Goal: Information Seeking & Learning: Learn about a topic

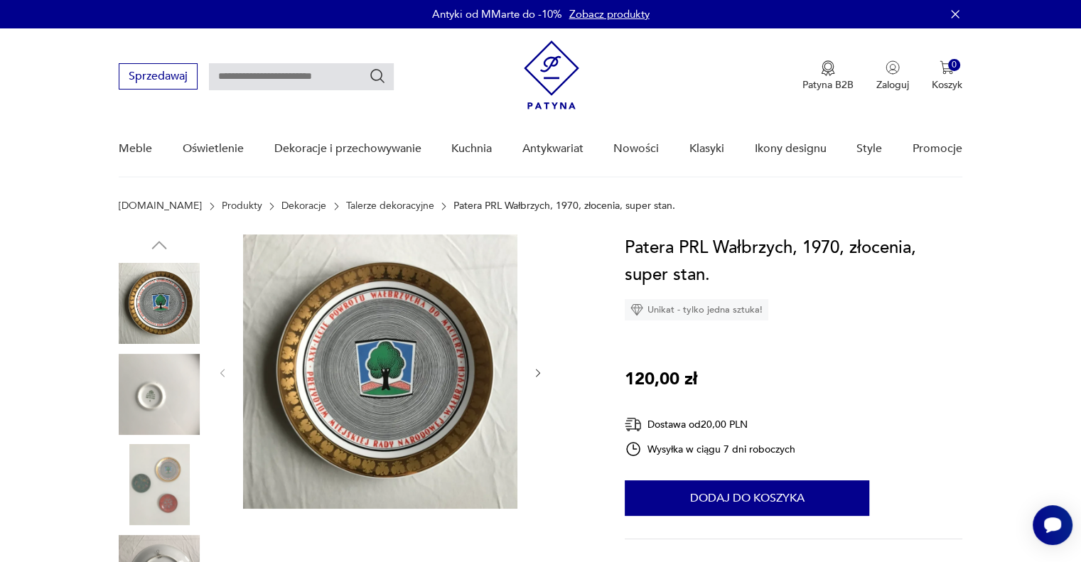
click at [164, 402] on img at bounding box center [159, 394] width 81 height 81
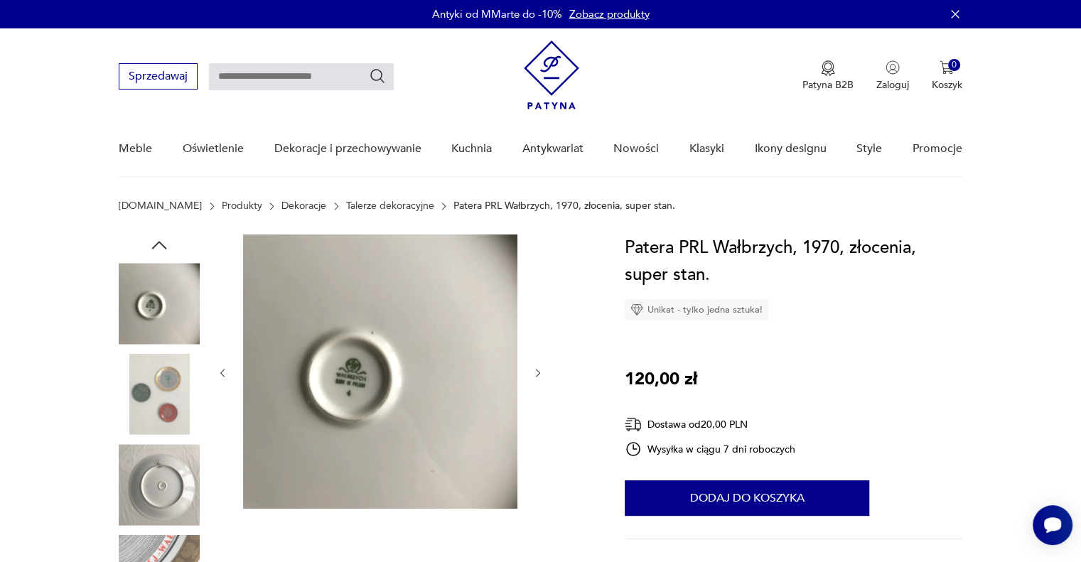
click at [154, 459] on img at bounding box center [159, 484] width 81 height 81
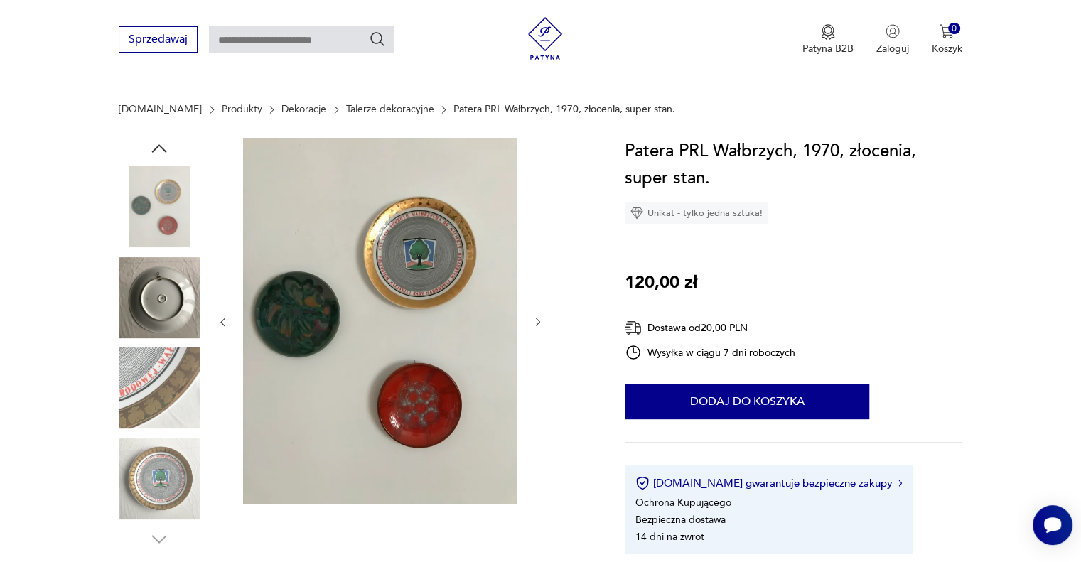
scroll to position [166, 0]
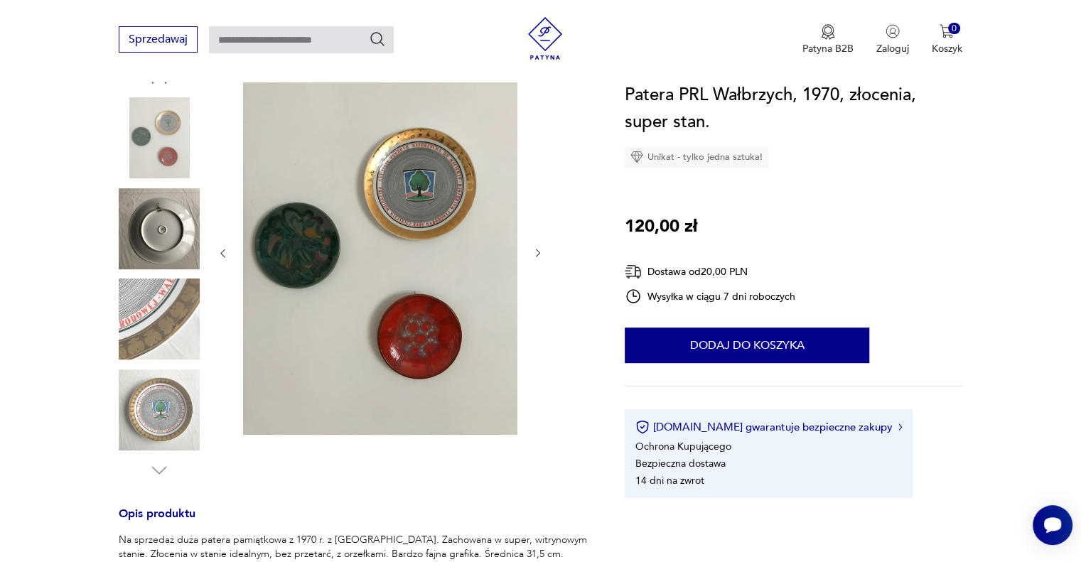
click at [151, 330] on img at bounding box center [159, 319] width 81 height 81
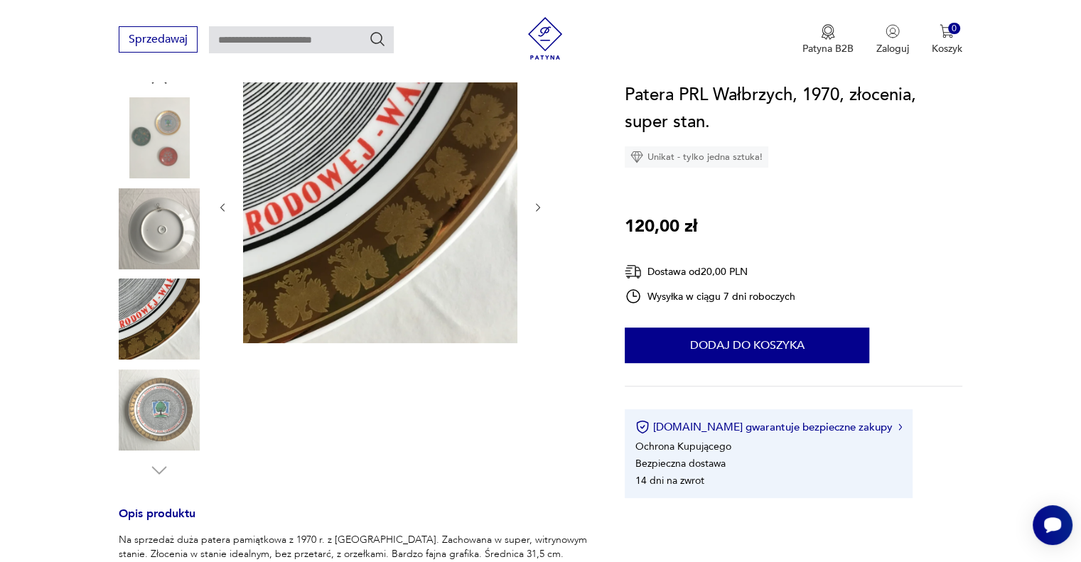
click at [149, 394] on img at bounding box center [159, 410] width 81 height 81
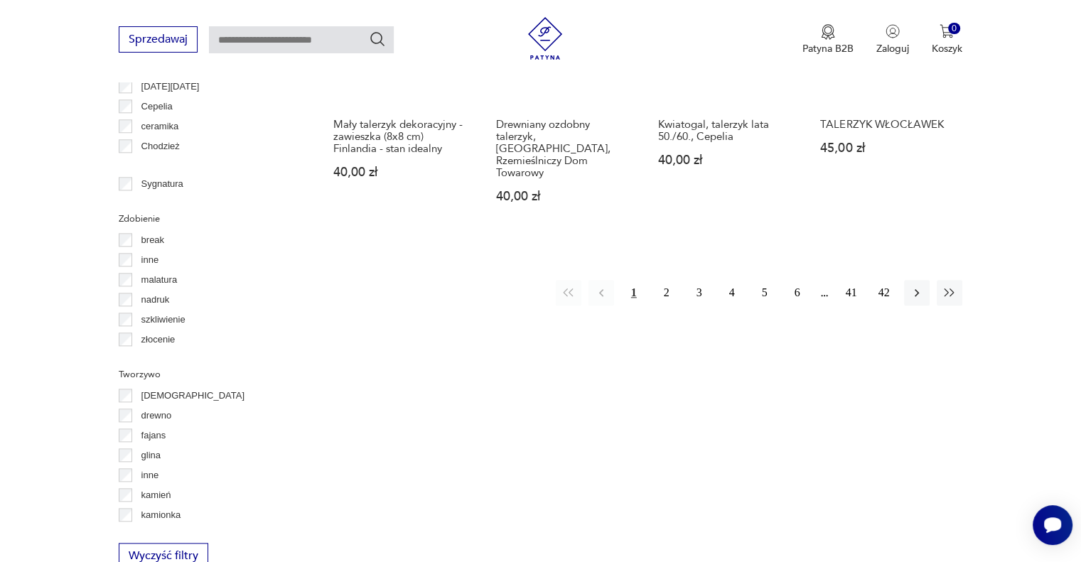
scroll to position [1347, 0]
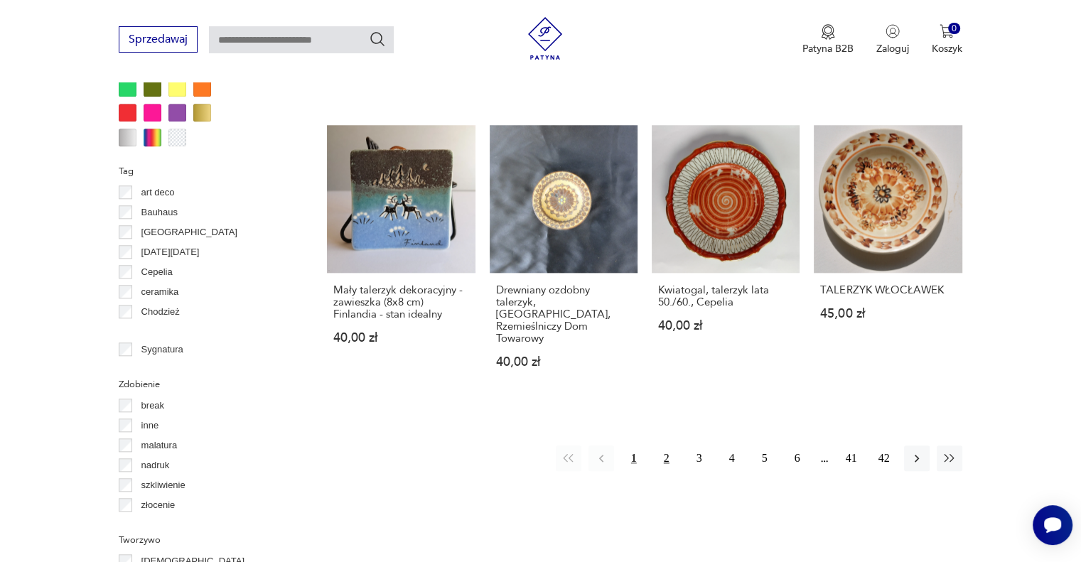
click at [668, 446] on button "2" at bounding box center [667, 459] width 26 height 26
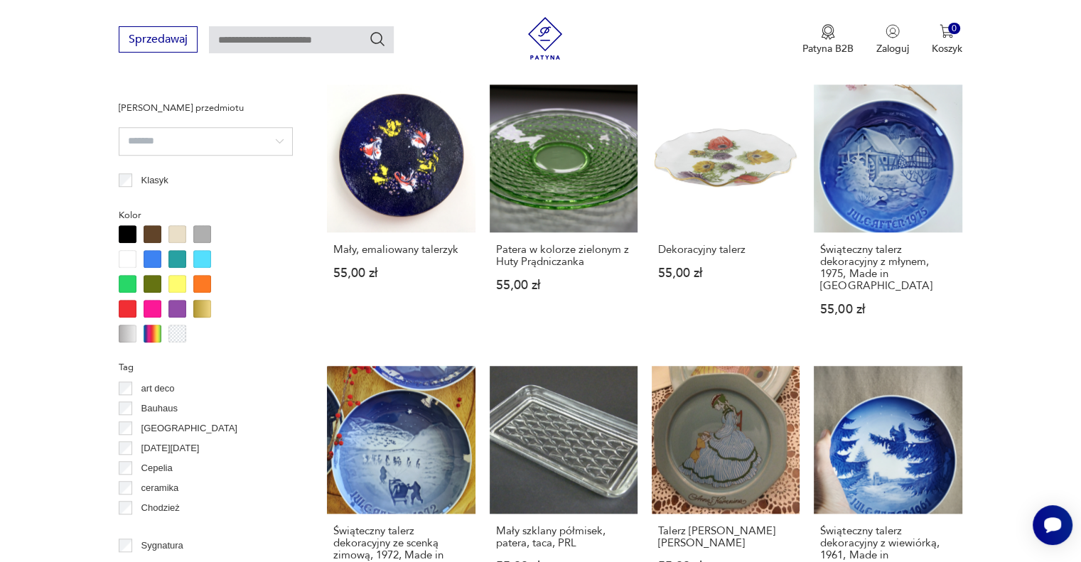
scroll to position [1372, 0]
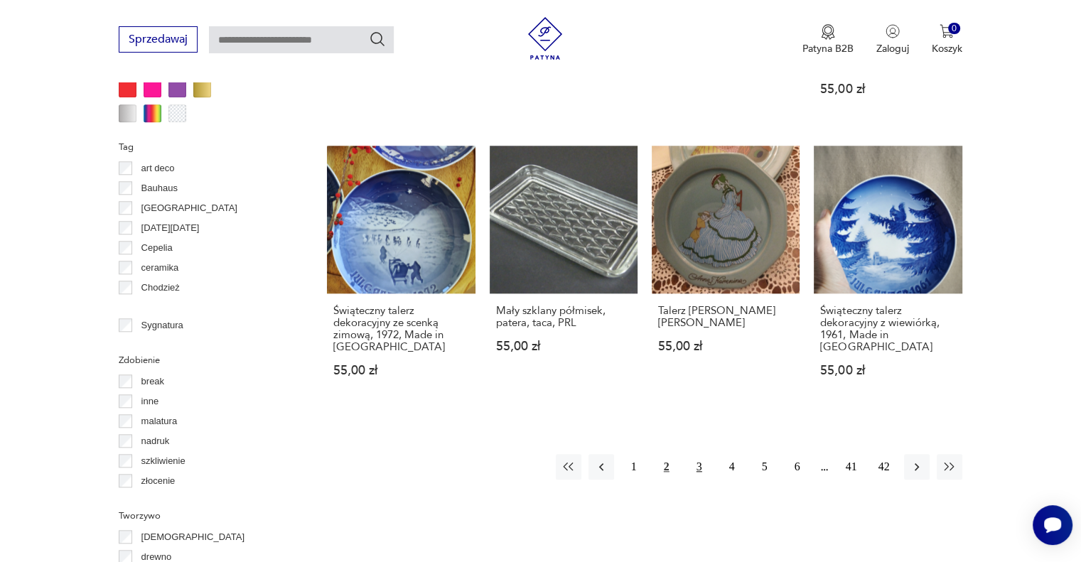
click at [696, 454] on button "3" at bounding box center [700, 467] width 26 height 26
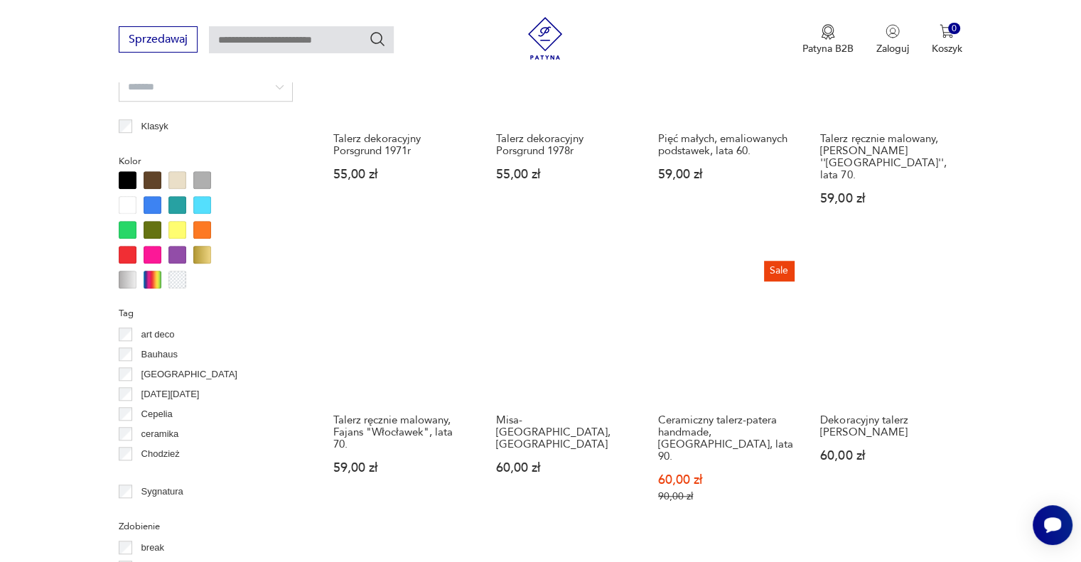
scroll to position [1538, 0]
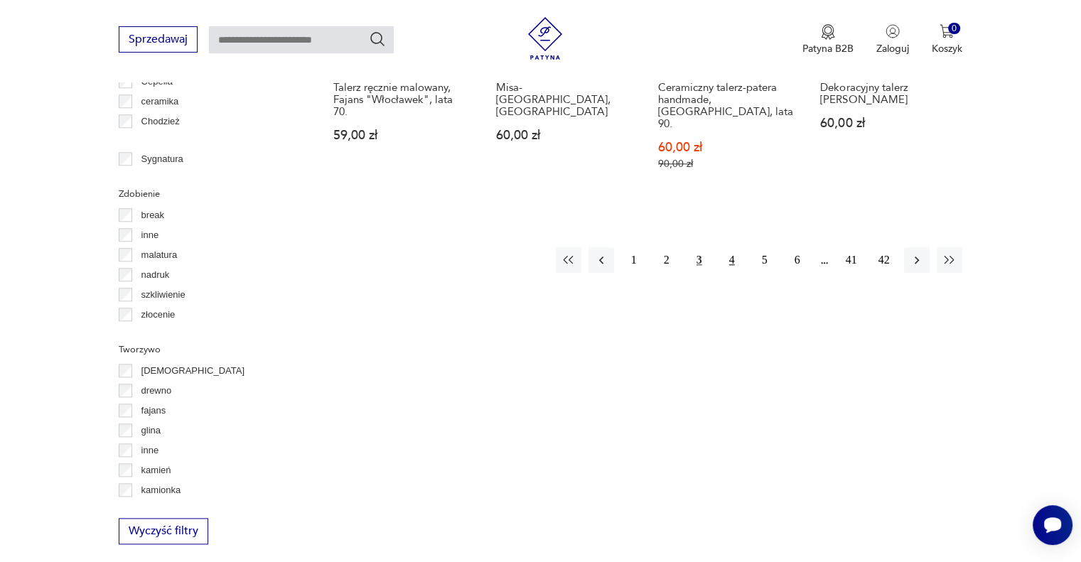
click at [733, 247] on button "4" at bounding box center [732, 260] width 26 height 26
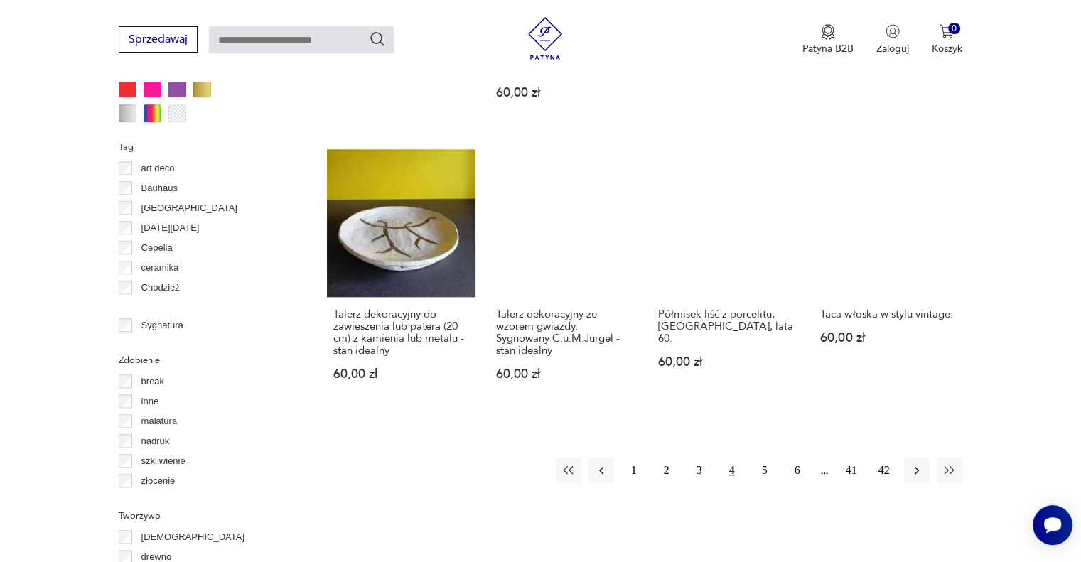
scroll to position [1538, 0]
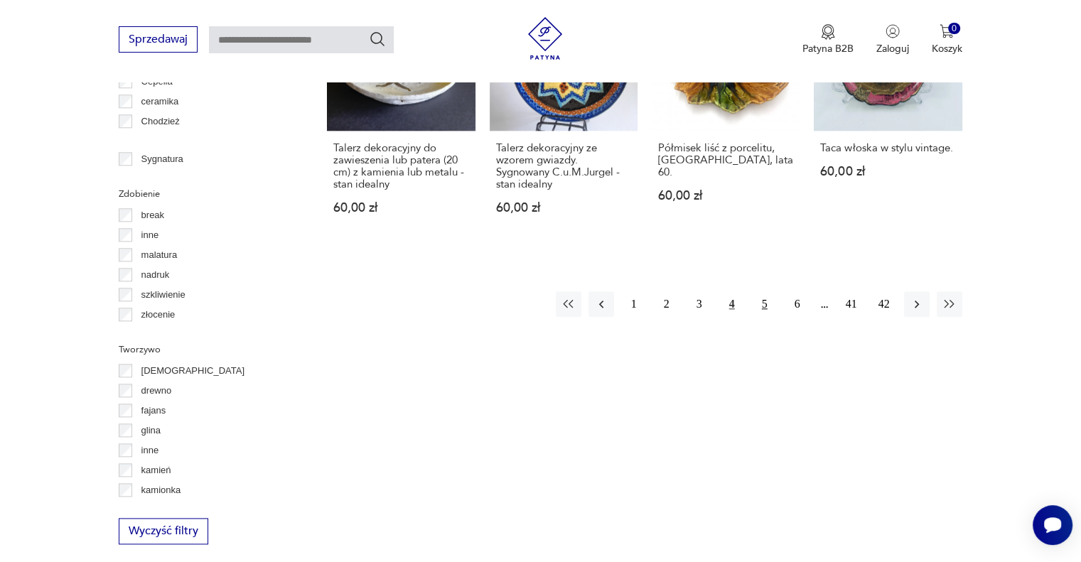
click at [762, 291] on button "5" at bounding box center [765, 304] width 26 height 26
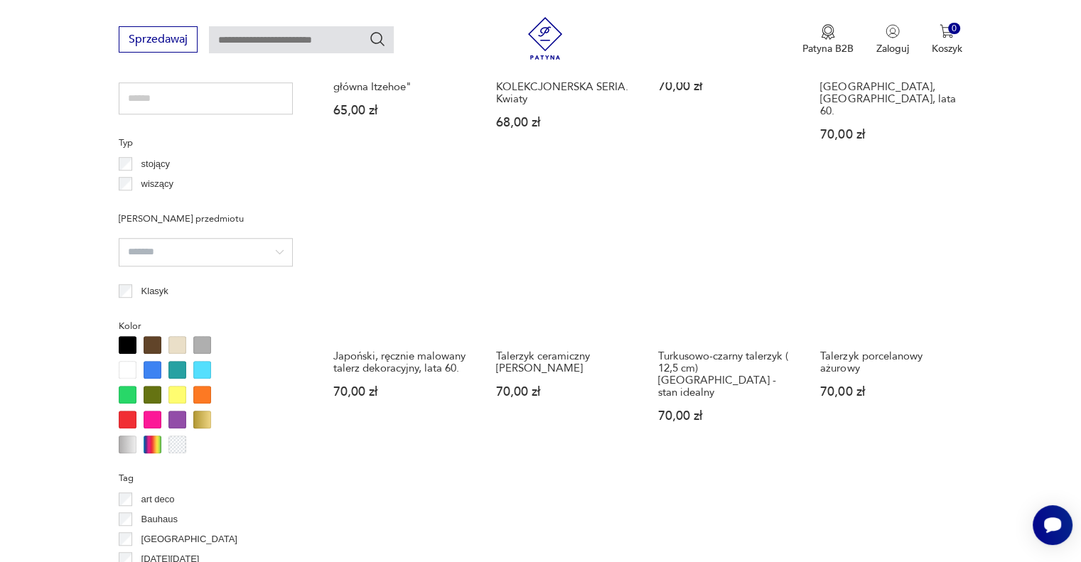
scroll to position [1372, 0]
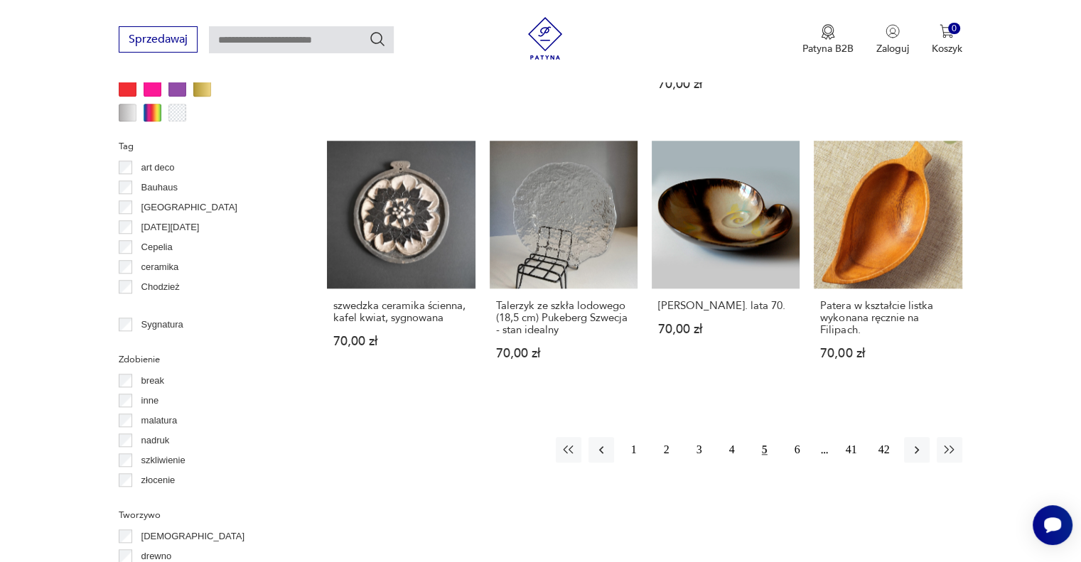
drag, startPoint x: 795, startPoint y: 402, endPoint x: 819, endPoint y: 389, distance: 26.7
click at [795, 437] on button "6" at bounding box center [798, 450] width 26 height 26
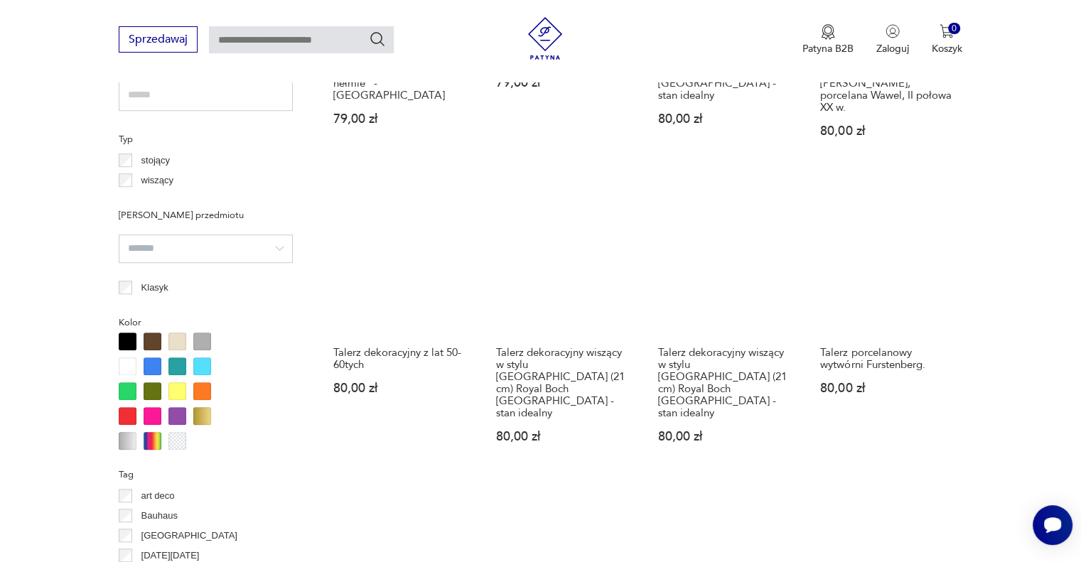
scroll to position [1372, 0]
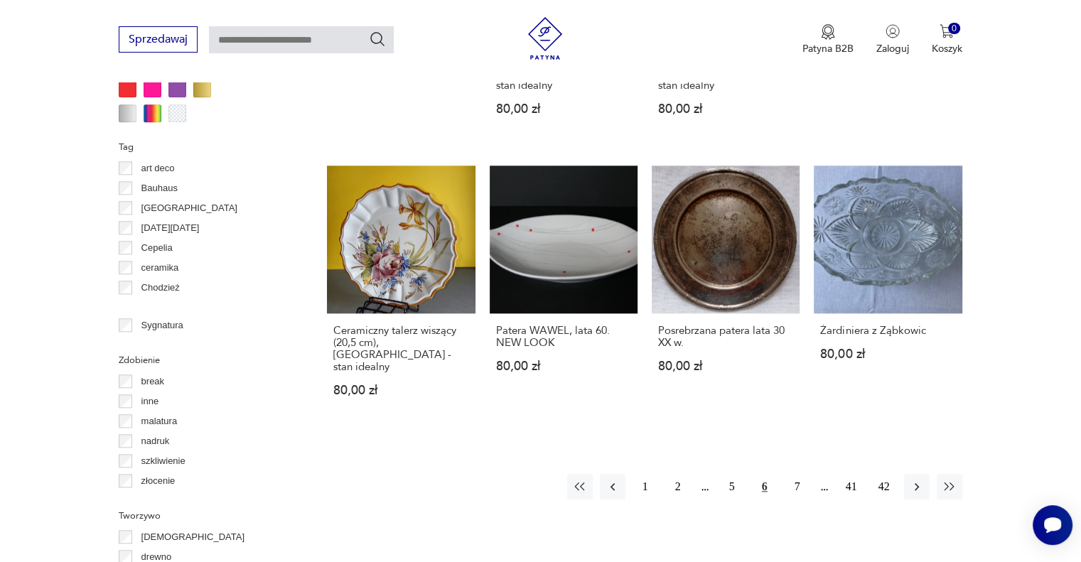
drag, startPoint x: 800, startPoint y: 417, endPoint x: 816, endPoint y: 406, distance: 19.3
click at [800, 474] on button "7" at bounding box center [798, 487] width 26 height 26
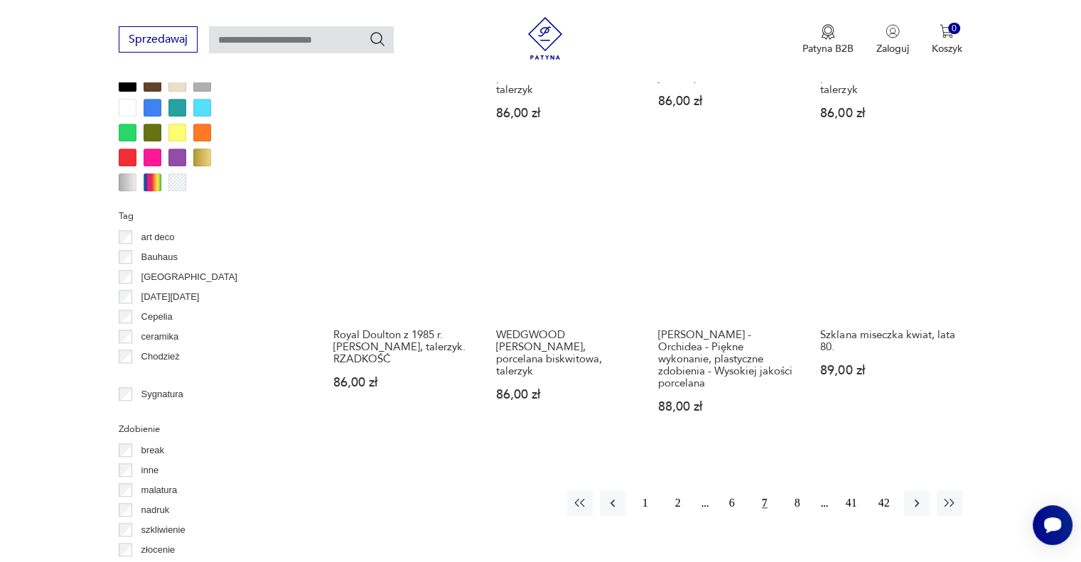
scroll to position [1372, 0]
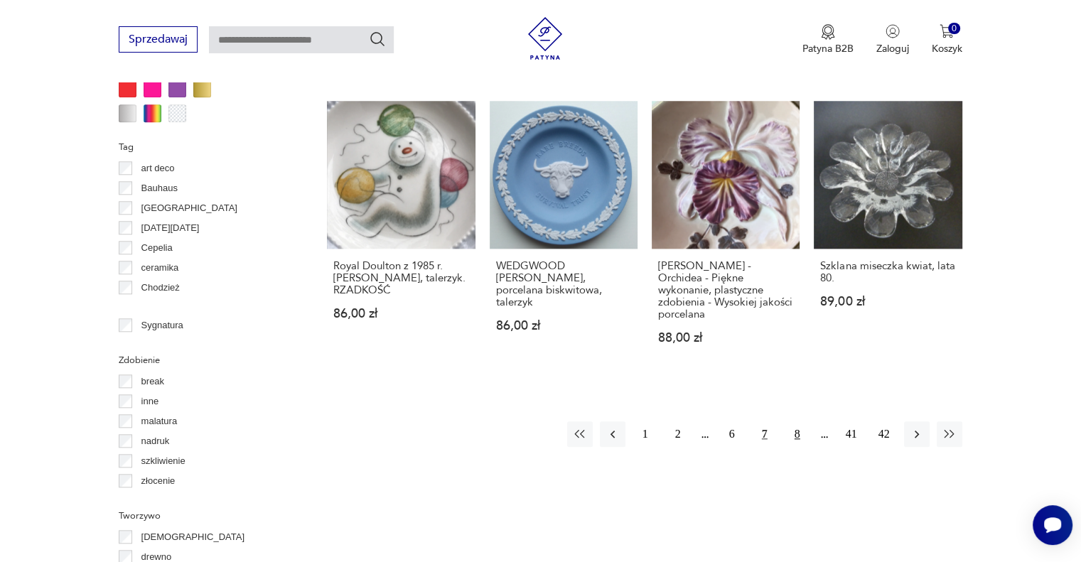
click at [795, 421] on button "8" at bounding box center [798, 434] width 26 height 26
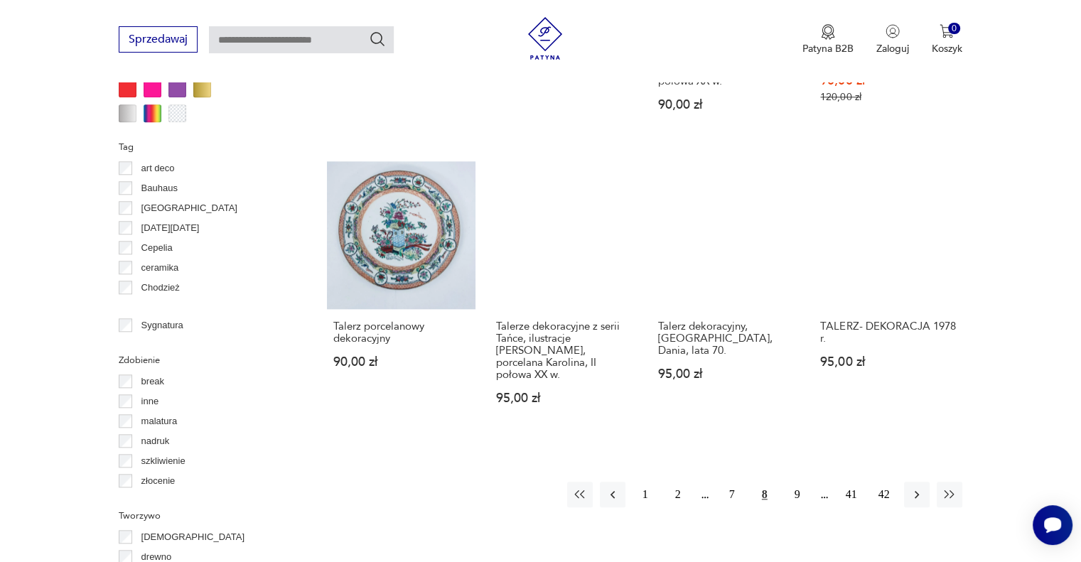
scroll to position [1538, 0]
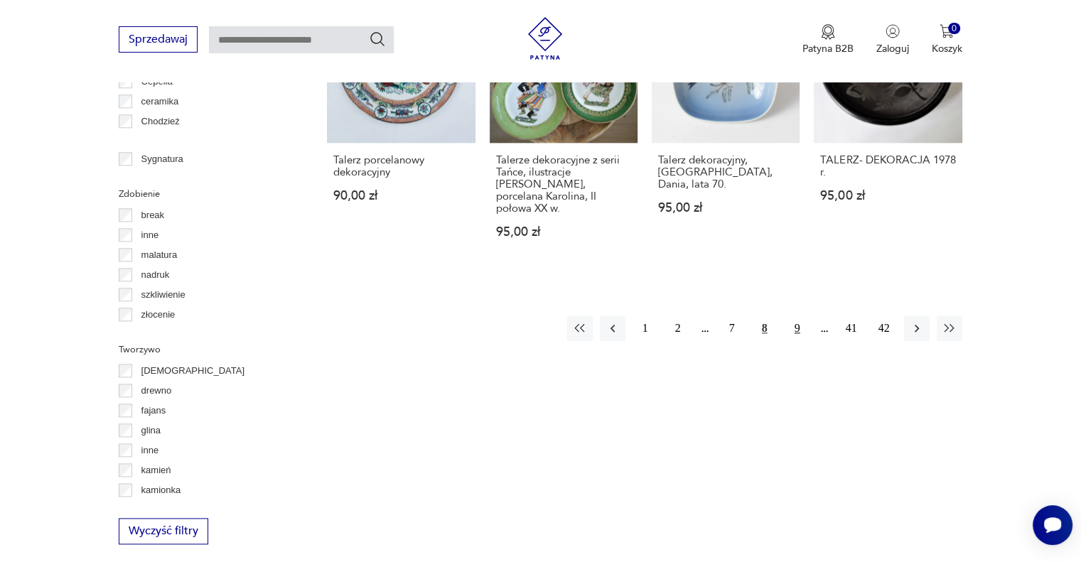
click at [793, 316] on button "9" at bounding box center [798, 329] width 26 height 26
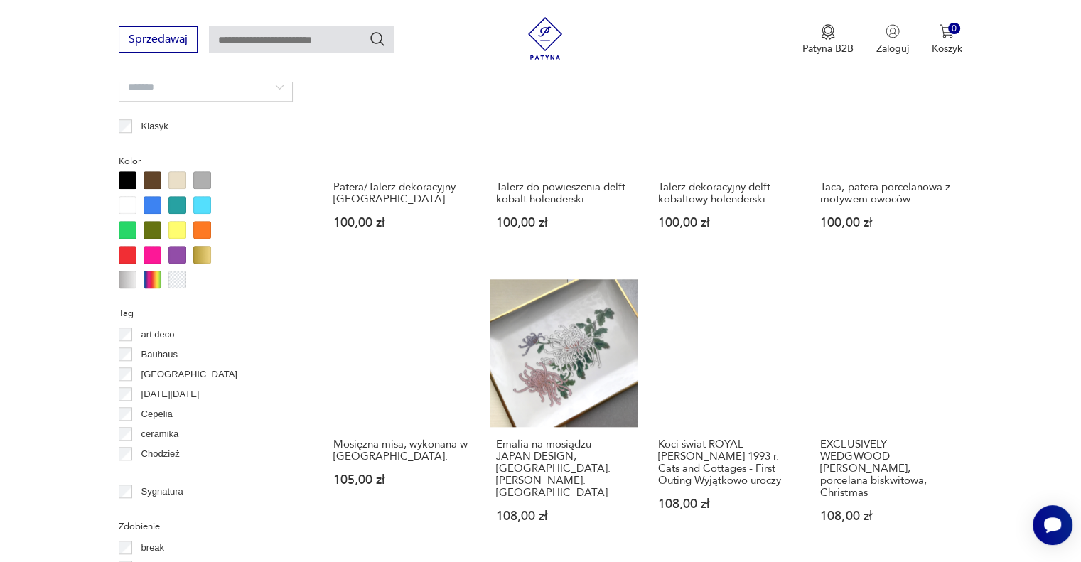
scroll to position [1538, 0]
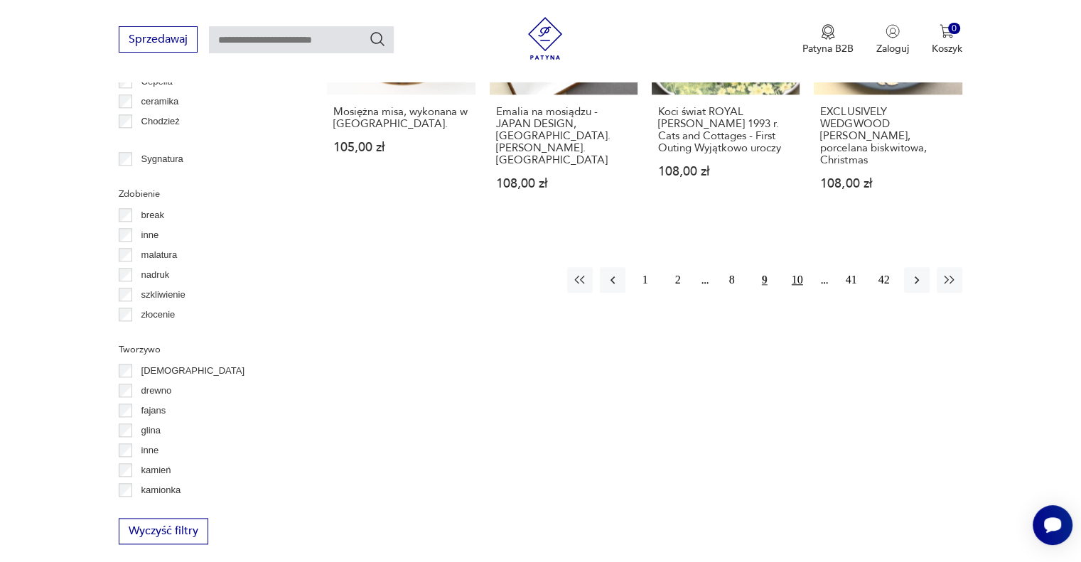
click at [796, 267] on button "10" at bounding box center [798, 280] width 26 height 26
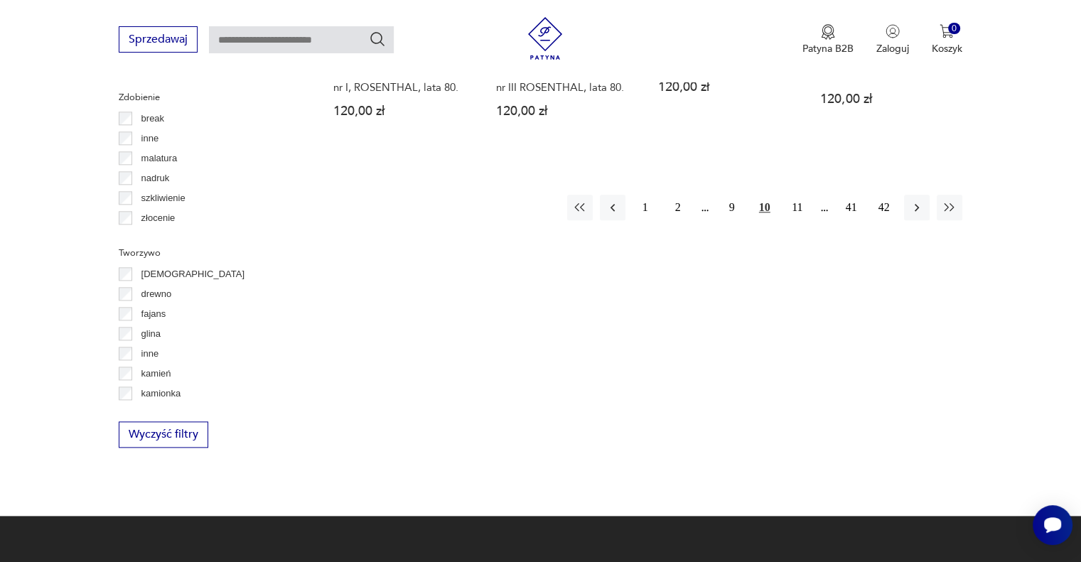
scroll to position [1703, 0]
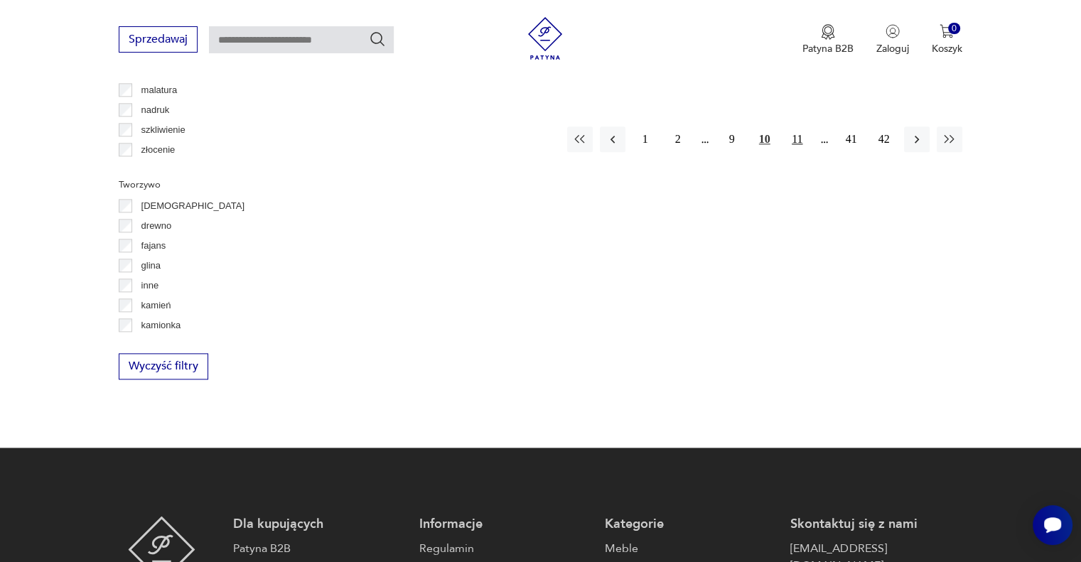
click at [792, 127] on button "11" at bounding box center [798, 139] width 26 height 26
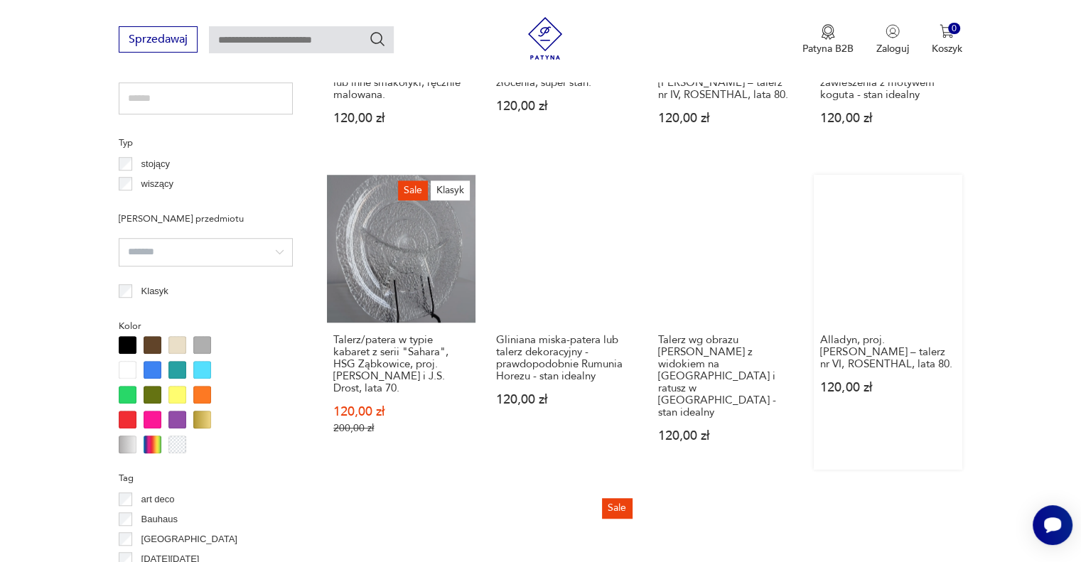
scroll to position [1372, 0]
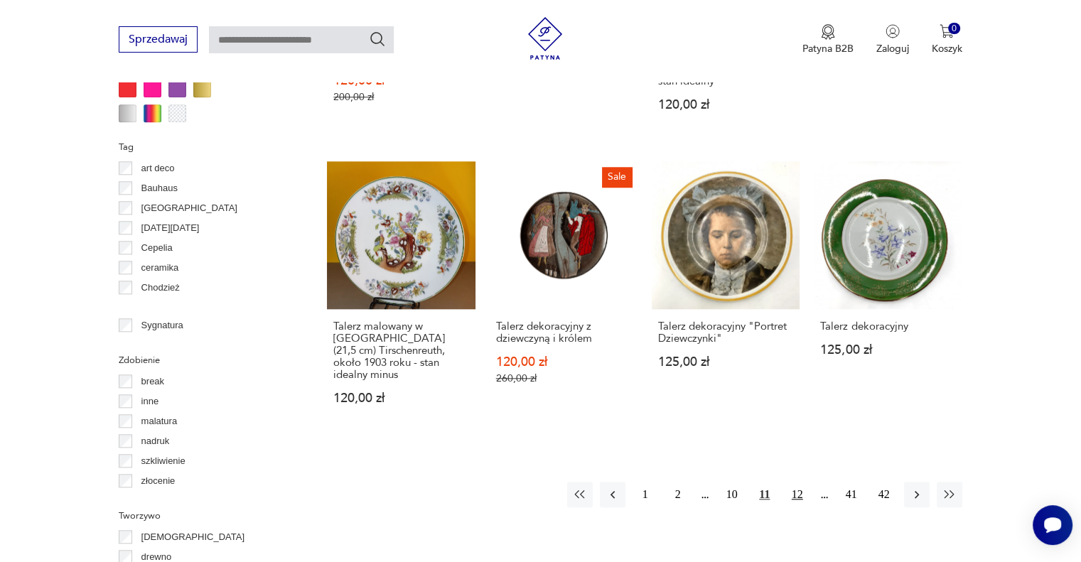
click at [799, 482] on button "12" at bounding box center [798, 495] width 26 height 26
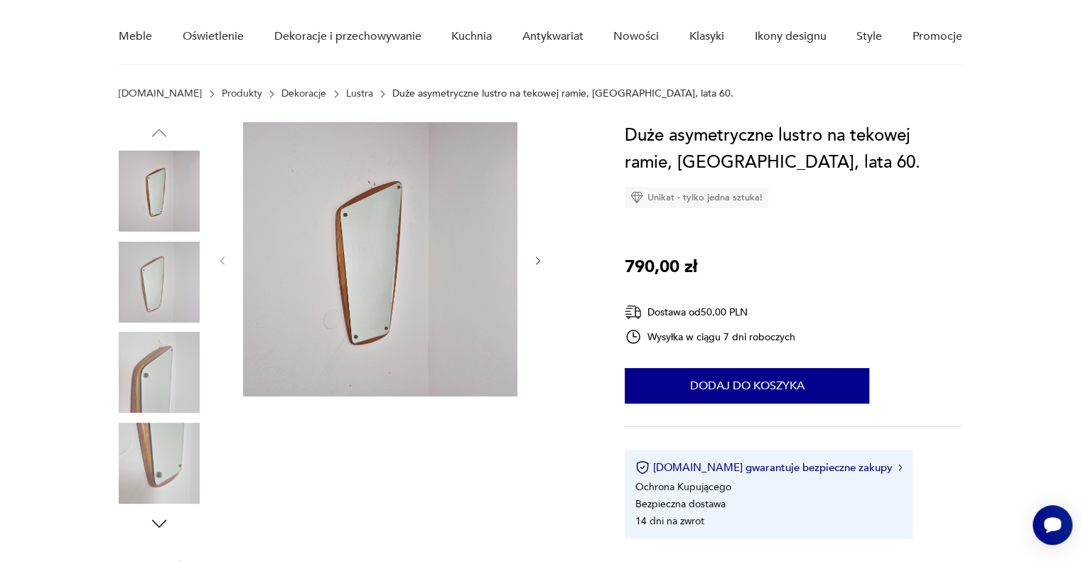
scroll to position [166, 0]
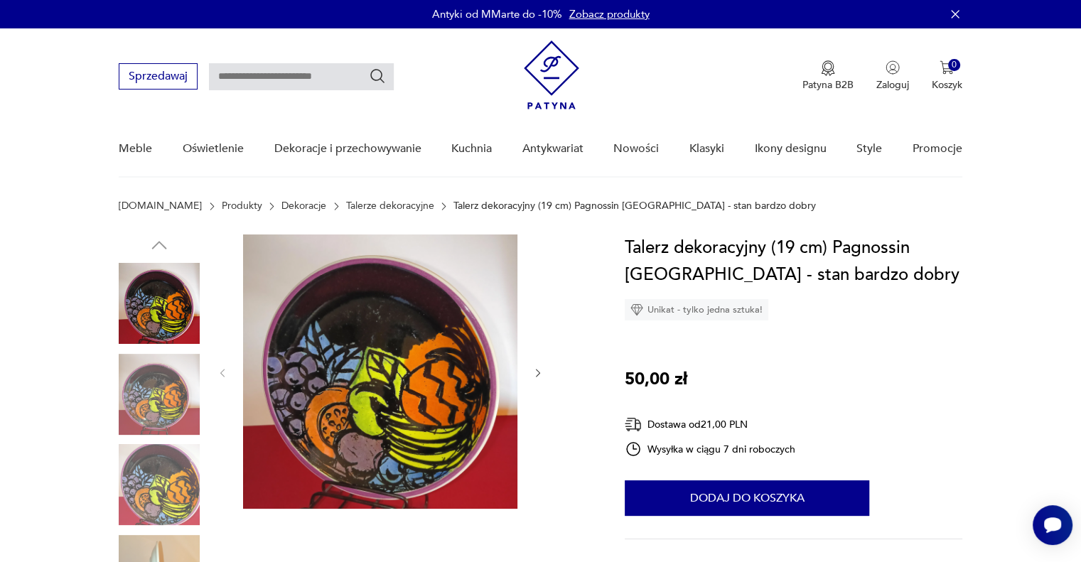
click at [162, 386] on img at bounding box center [159, 394] width 81 height 81
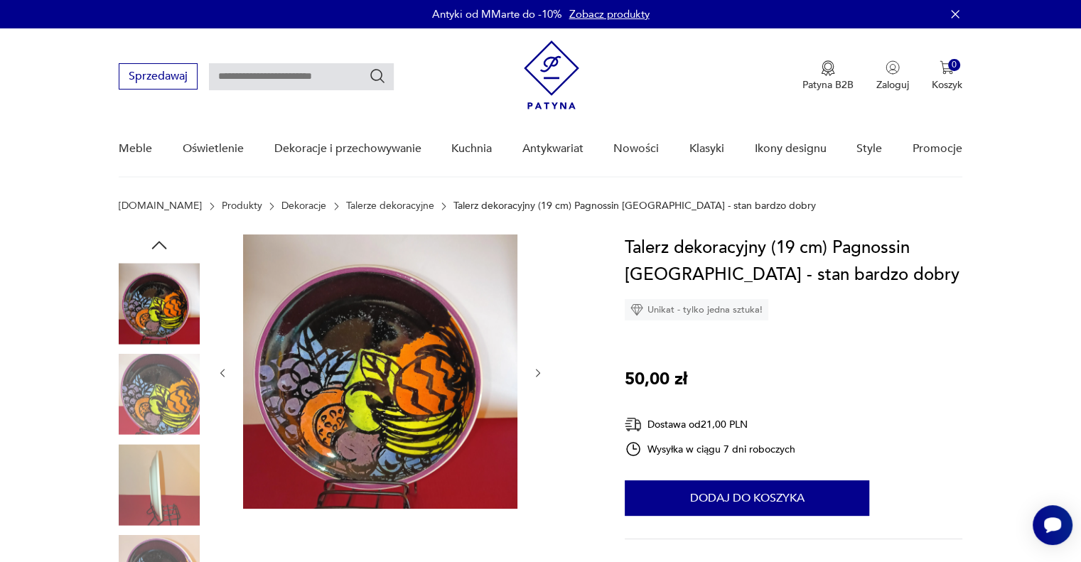
click at [543, 367] on icon "button" at bounding box center [538, 373] width 12 height 12
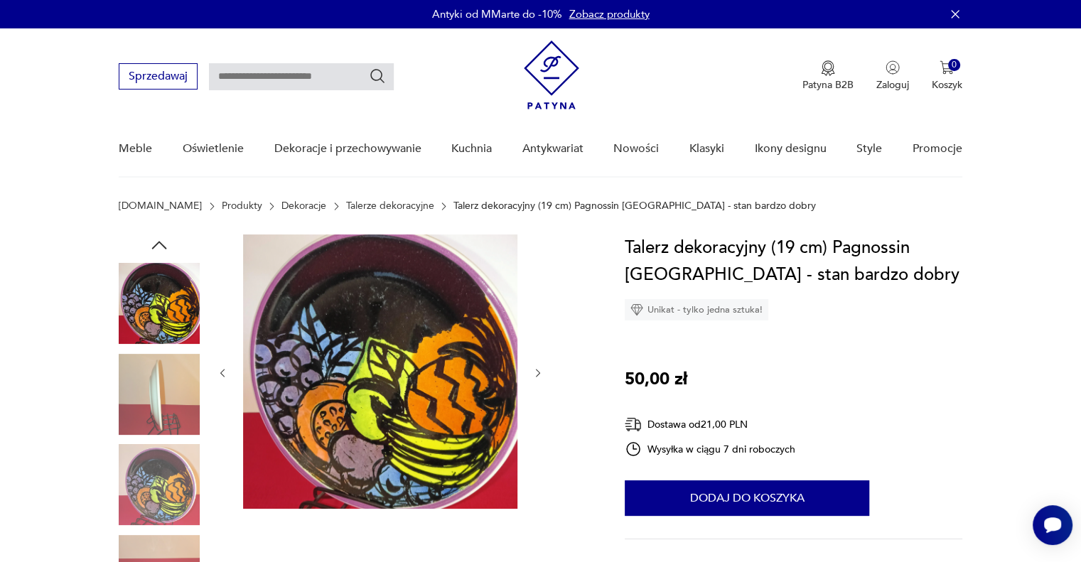
click at [543, 367] on icon "button" at bounding box center [538, 373] width 12 height 12
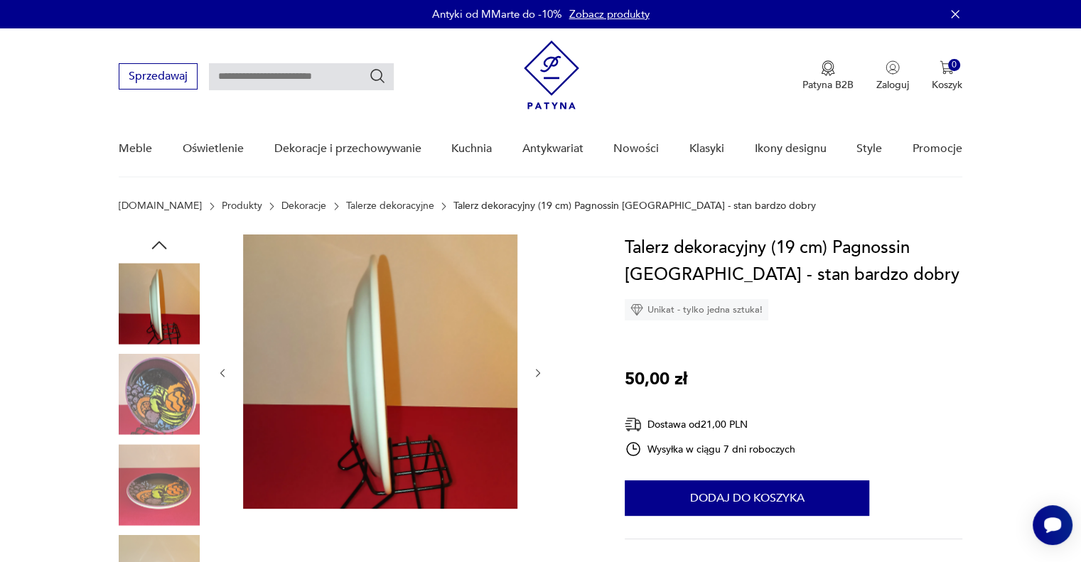
click at [543, 367] on icon "button" at bounding box center [538, 373] width 12 height 12
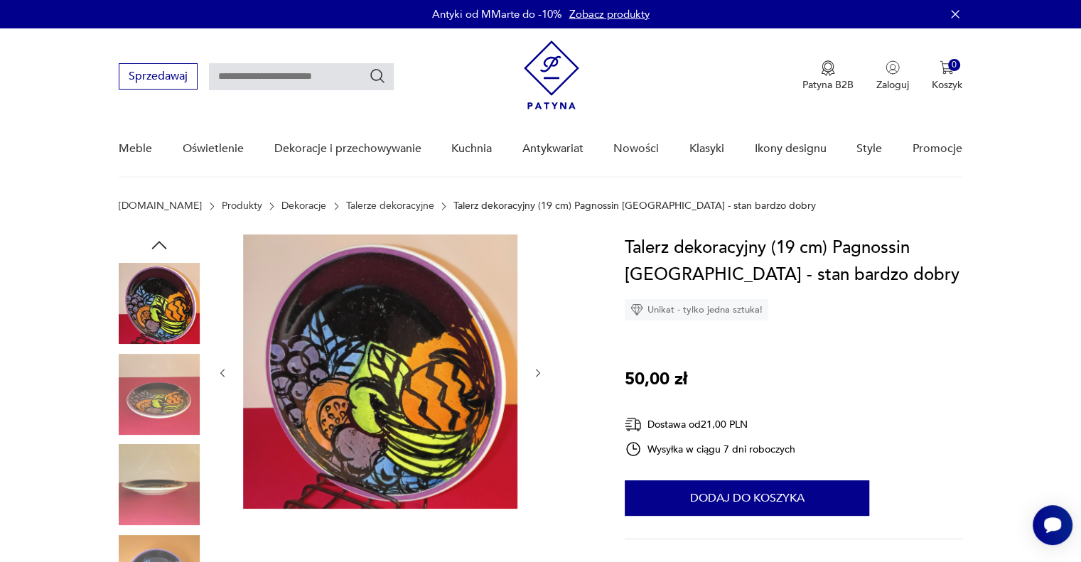
click at [543, 367] on icon "button" at bounding box center [538, 373] width 12 height 12
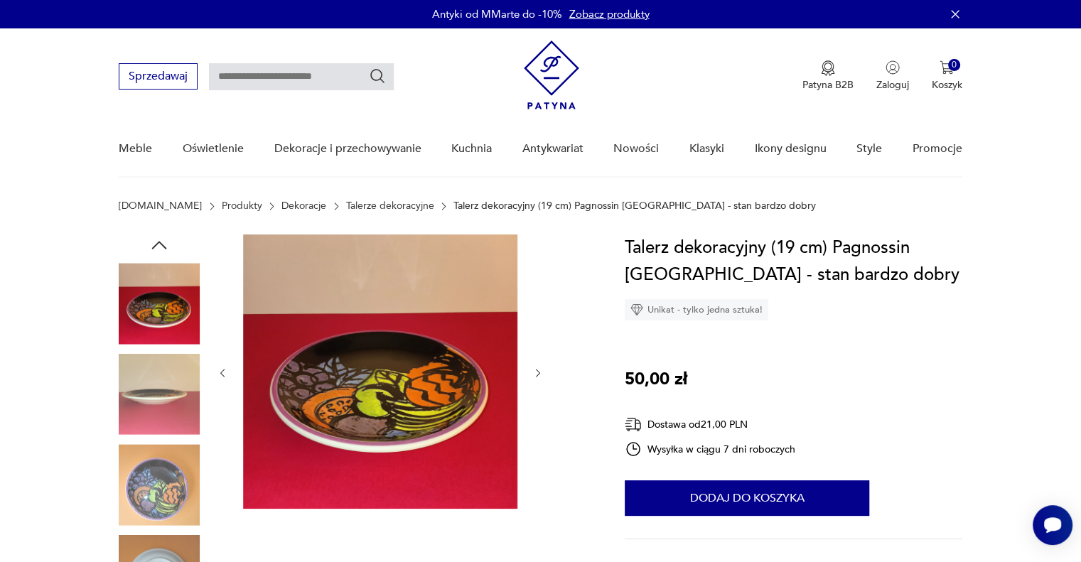
click at [543, 367] on icon "button" at bounding box center [538, 373] width 12 height 12
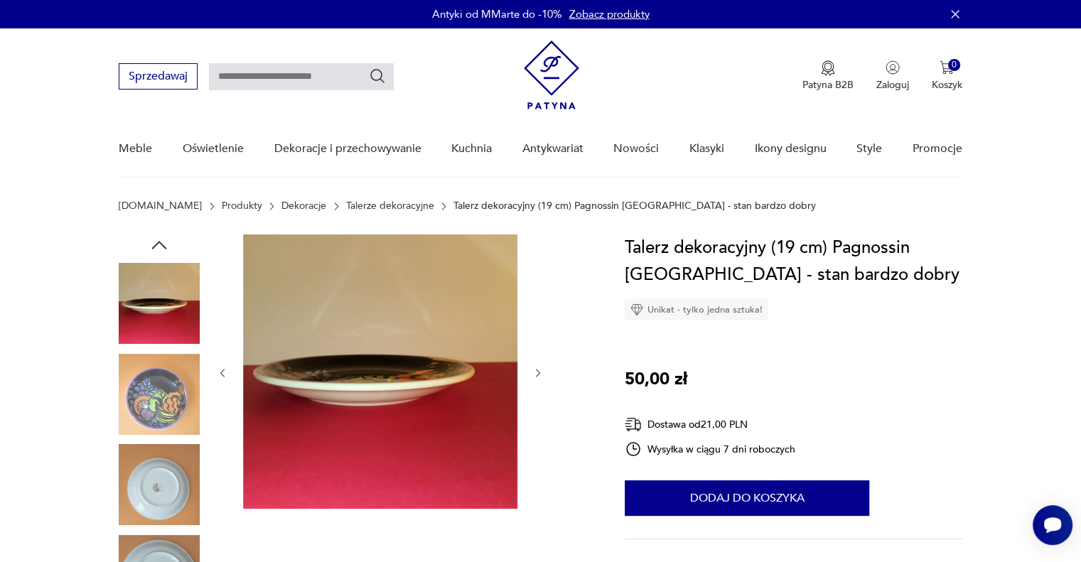
click at [543, 367] on icon "button" at bounding box center [538, 373] width 12 height 12
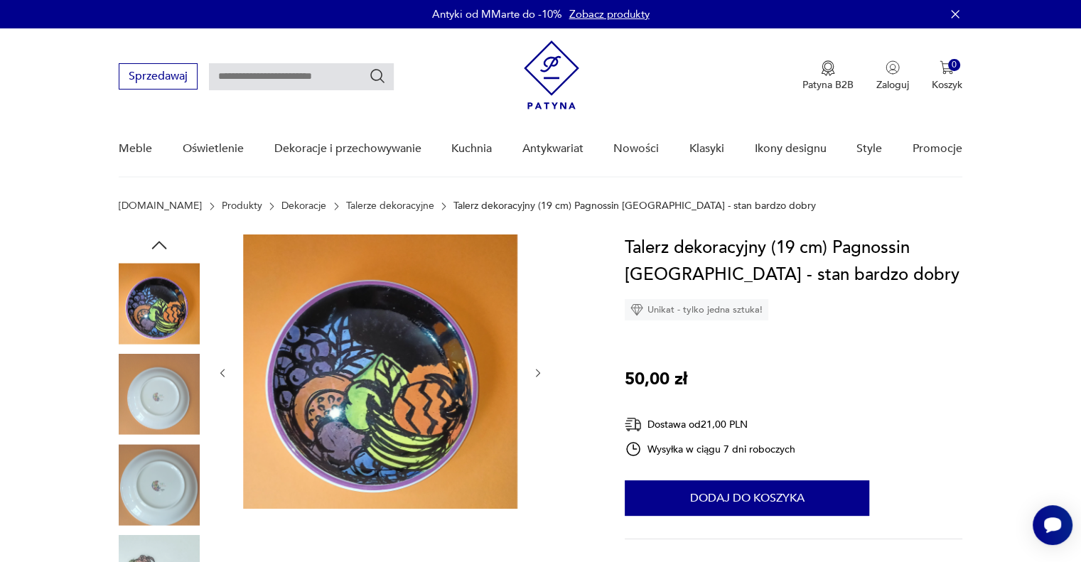
click at [543, 367] on icon "button" at bounding box center [538, 373] width 12 height 12
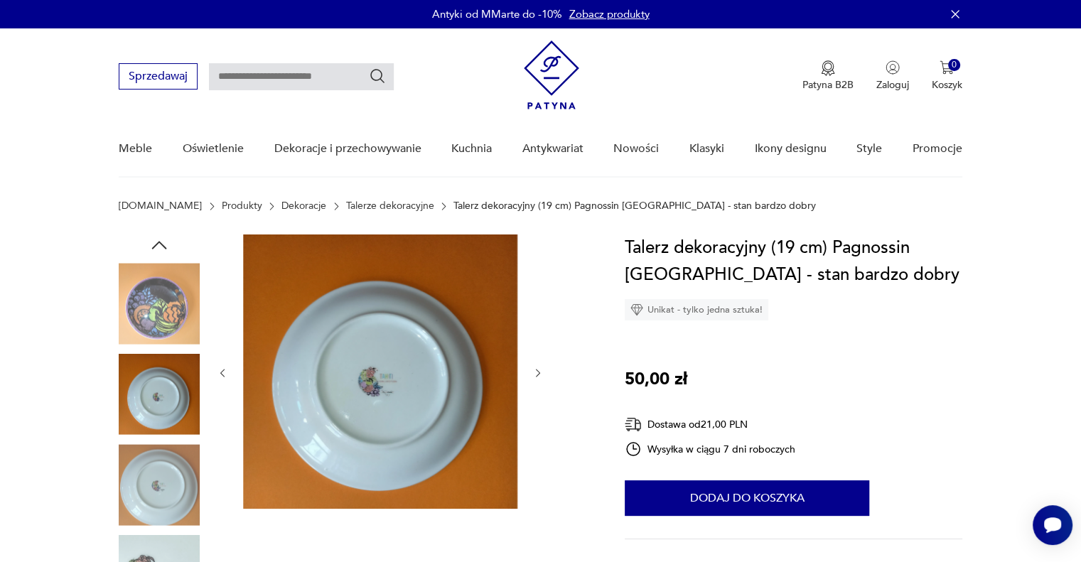
click at [543, 367] on icon "button" at bounding box center [538, 373] width 12 height 12
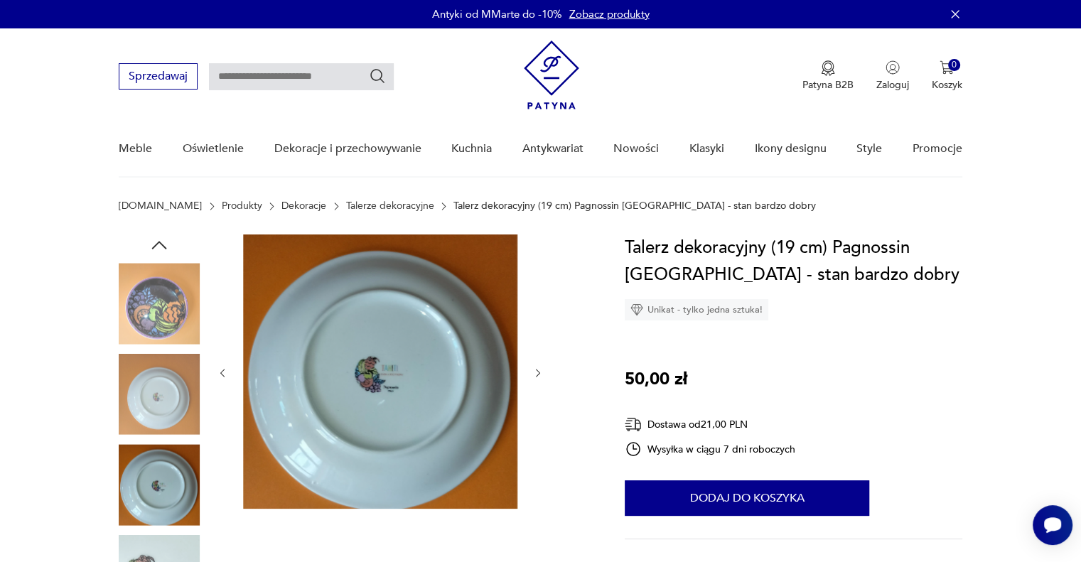
click at [543, 367] on icon "button" at bounding box center [538, 373] width 12 height 12
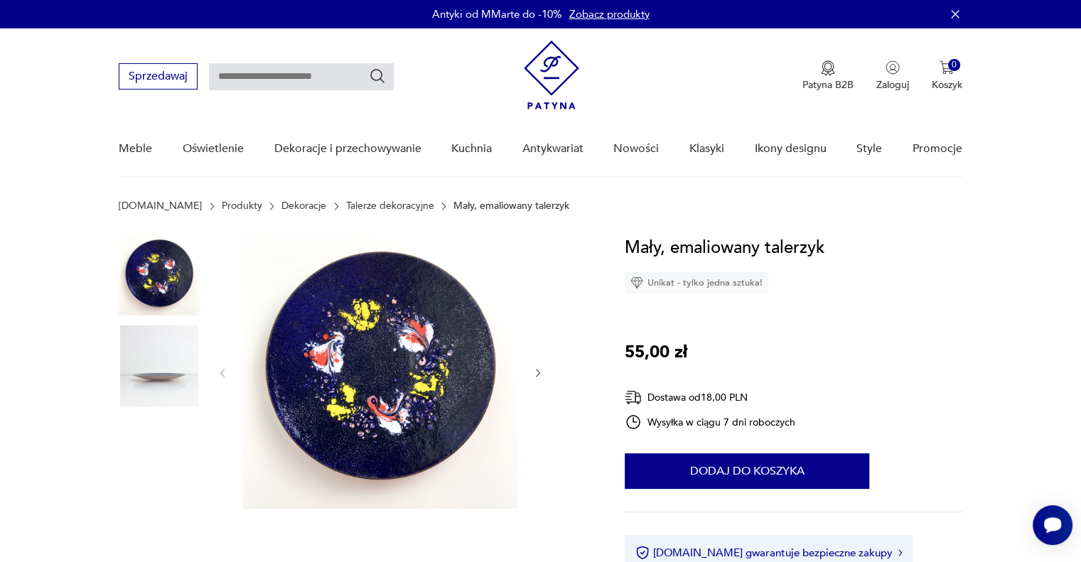
click at [392, 358] on img at bounding box center [380, 372] width 274 height 274
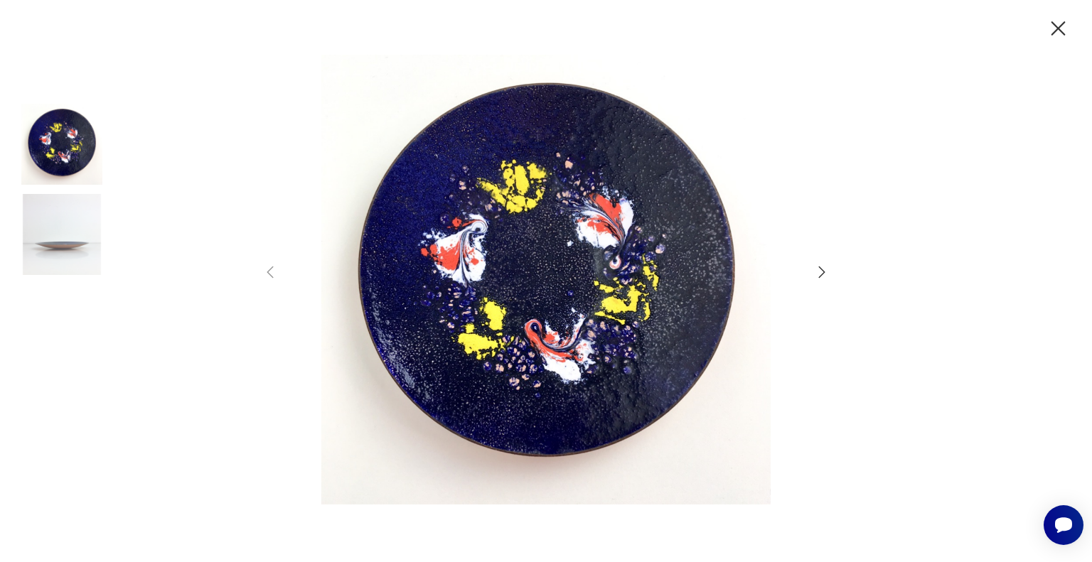
click at [818, 275] on icon "button" at bounding box center [821, 272] width 17 height 17
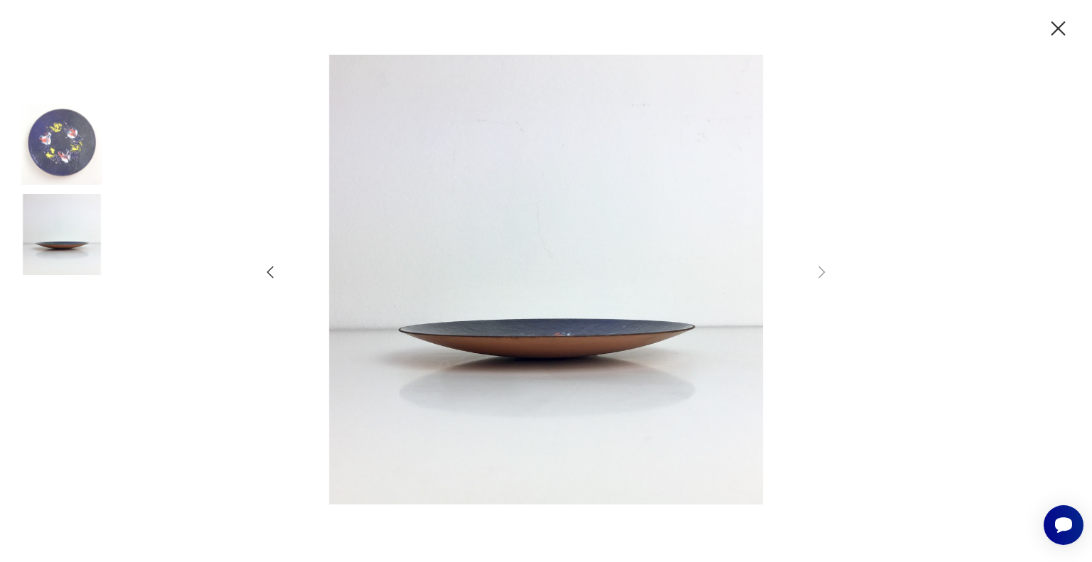
drag, startPoint x: 1043, startPoint y: 20, endPoint x: 1053, endPoint y: 25, distance: 11.1
click at [1043, 21] on div at bounding box center [546, 281] width 1092 height 562
click at [1053, 26] on icon "button" at bounding box center [1057, 28] width 25 height 25
